Goal: Find specific page/section: Find specific page/section

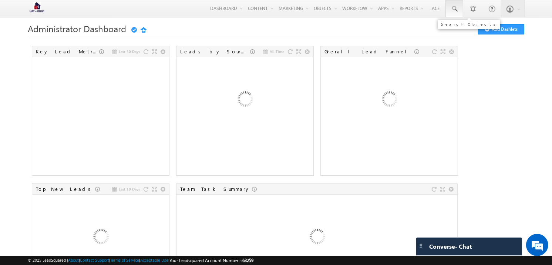
click at [451, 4] on link at bounding box center [455, 8] width 18 height 17
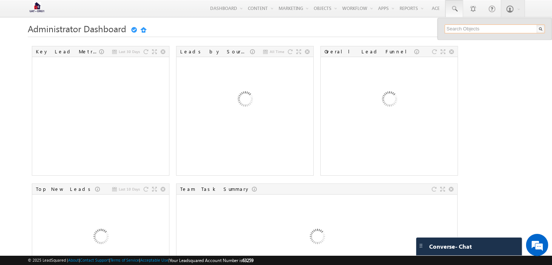
click at [478, 29] on input "text" at bounding box center [495, 28] width 100 height 9
type input "9568223347"
click at [358, 30] on h1 "Administrator Dashboard Getting Started Add Dashlets" at bounding box center [276, 28] width 497 height 9
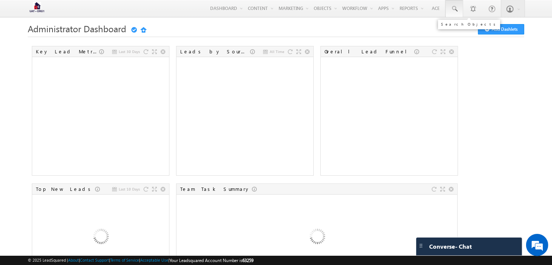
click at [460, 14] on link at bounding box center [455, 8] width 18 height 17
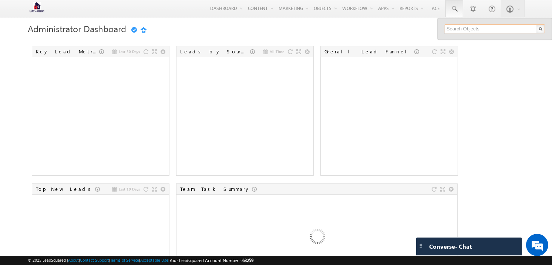
type input "9568223347"
click at [504, 28] on input "9568223347" at bounding box center [495, 28] width 100 height 9
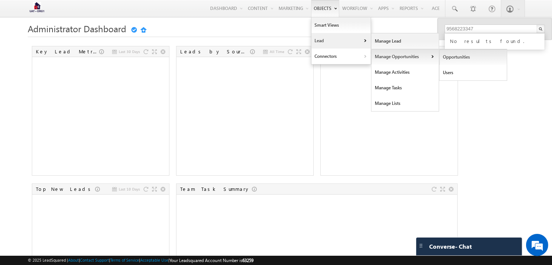
click at [440, 54] on link "Opportunities" at bounding box center [474, 57] width 68 height 16
